Goal: Information Seeking & Learning: Find specific fact

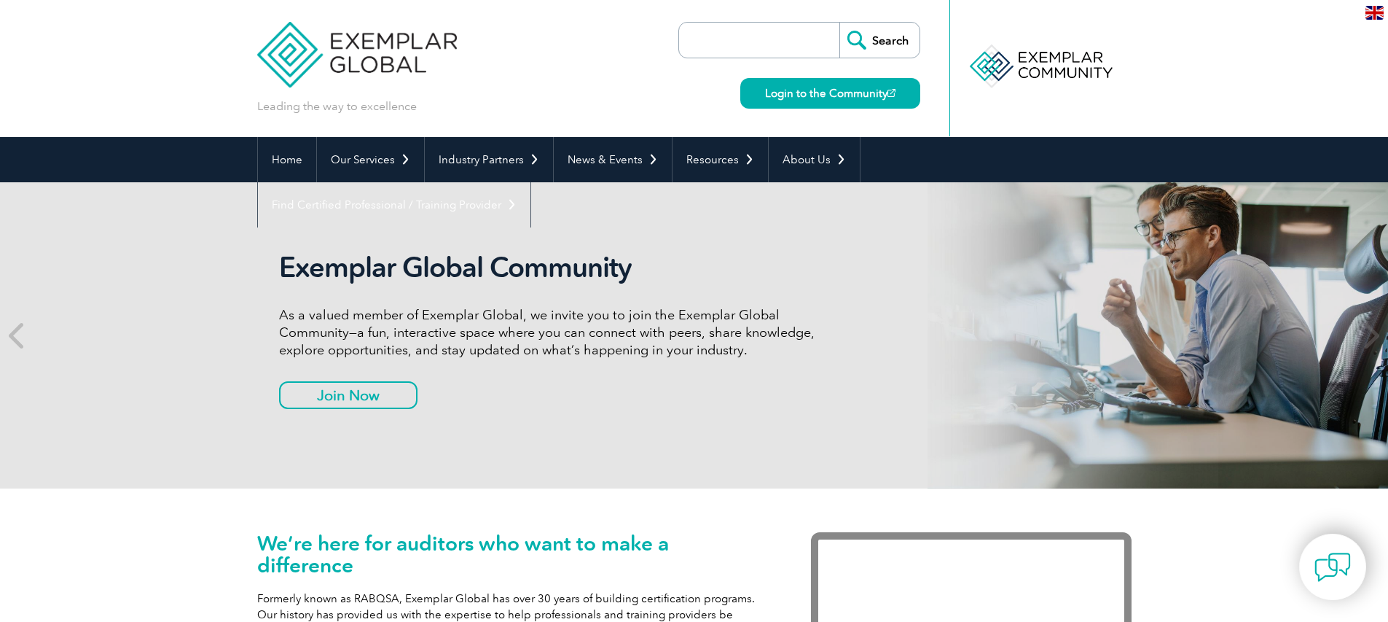
click at [697, 39] on input "search" at bounding box center [763, 40] width 153 height 35
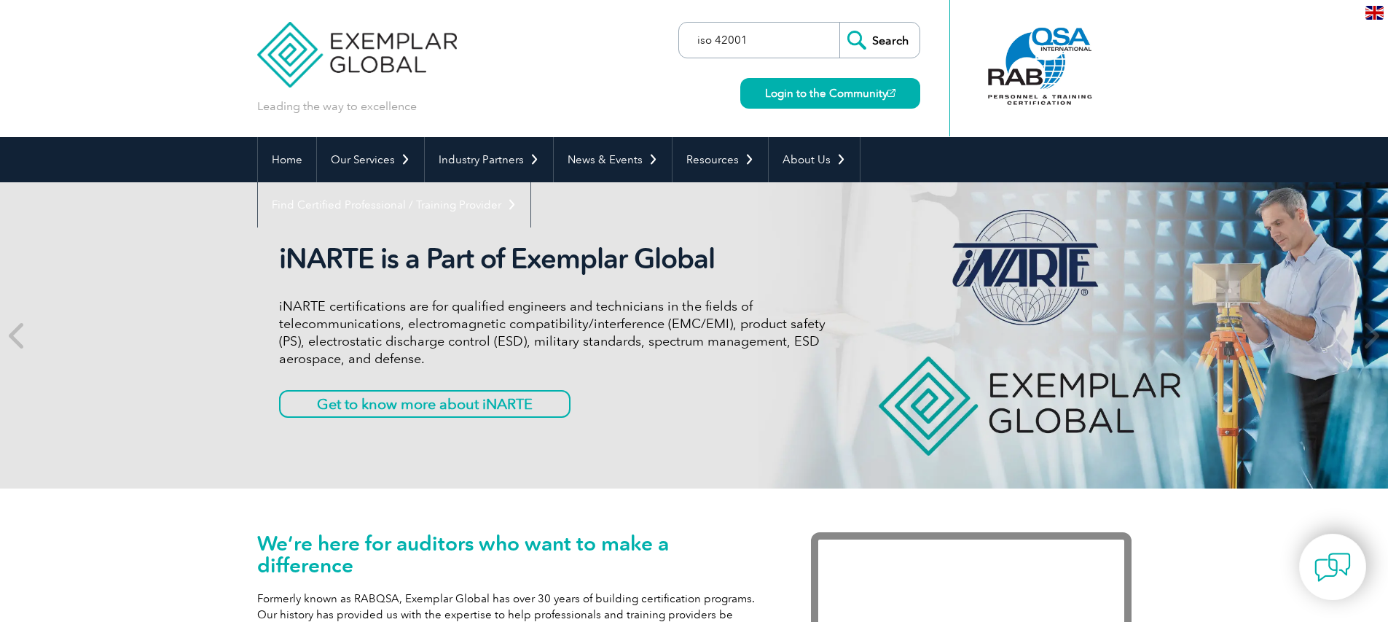
type input "iso 42001"
click at [840, 23] on input "Search" at bounding box center [880, 40] width 80 height 35
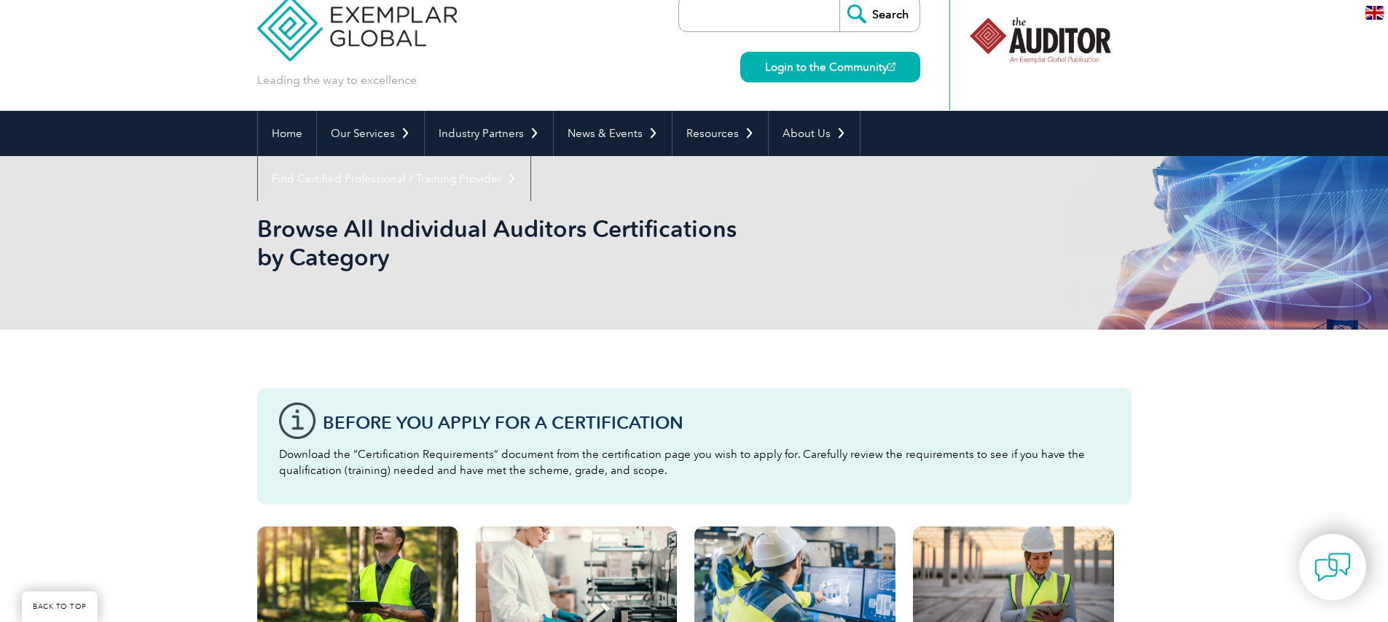
scroll to position [197, 0]
